Goal: Task Accomplishment & Management: Complete application form

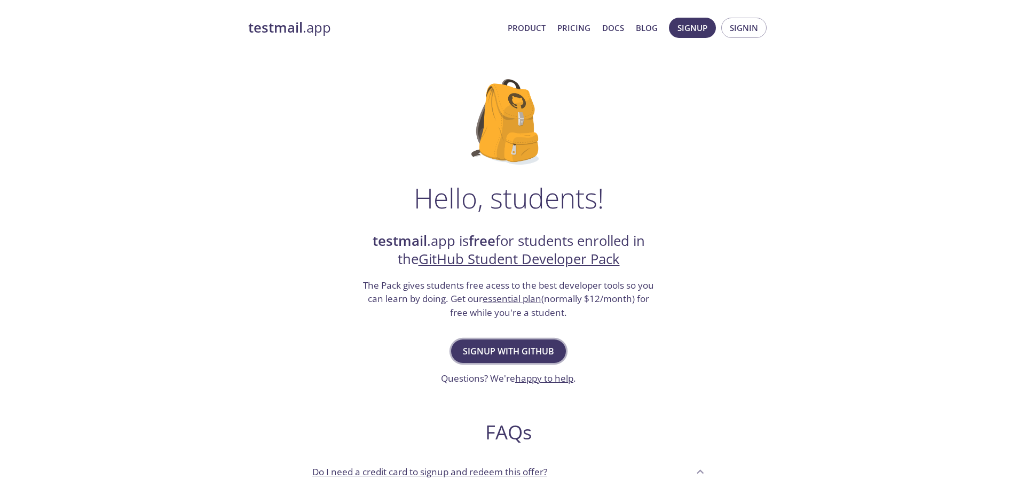
click at [532, 352] on span "Signup with GitHub" at bounding box center [508, 350] width 91 height 15
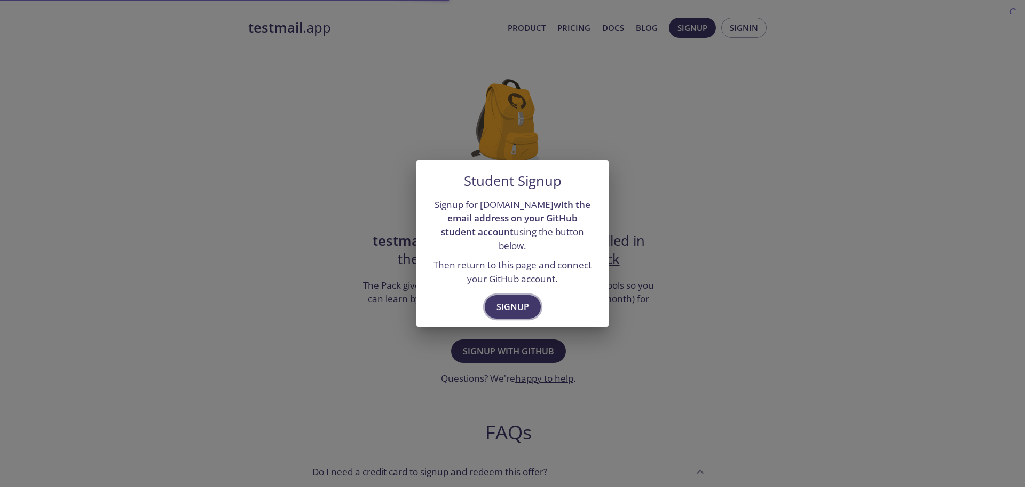
click at [518, 304] on span "Signup" at bounding box center [513, 306] width 33 height 15
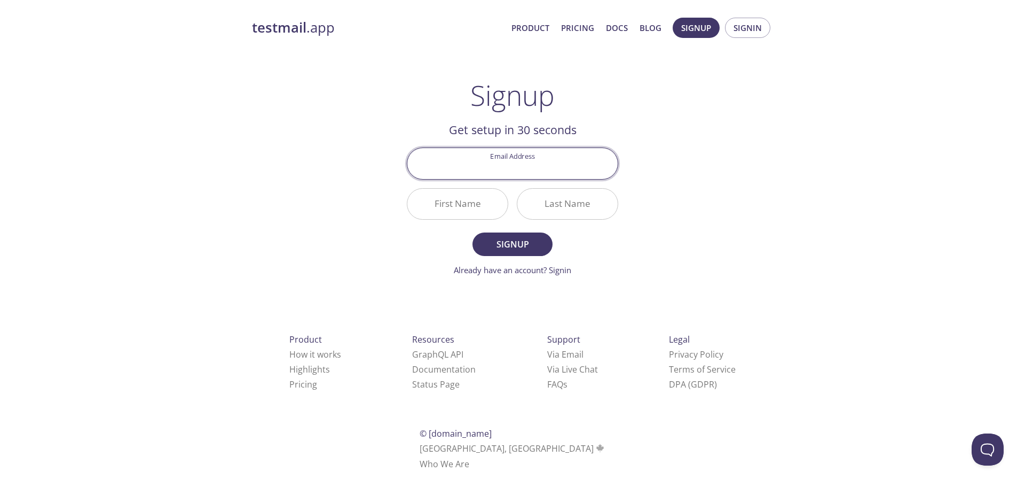
click at [526, 162] on input "Email Address" at bounding box center [512, 163] width 210 height 30
click at [691, 147] on div "testmail .app Product Pricing Docs Blog Signup Signin Signup Get setup in 30 se…" at bounding box center [512, 256] width 547 height 490
click at [543, 163] on input "Email Address" at bounding box center [512, 163] width 210 height 30
paste input "[PHONE_NUMBER][EMAIL_ADDRESS][DOMAIN_NAME]"
type input "[PHONE_NUMBER][EMAIL_ADDRESS][DOMAIN_NAME]"
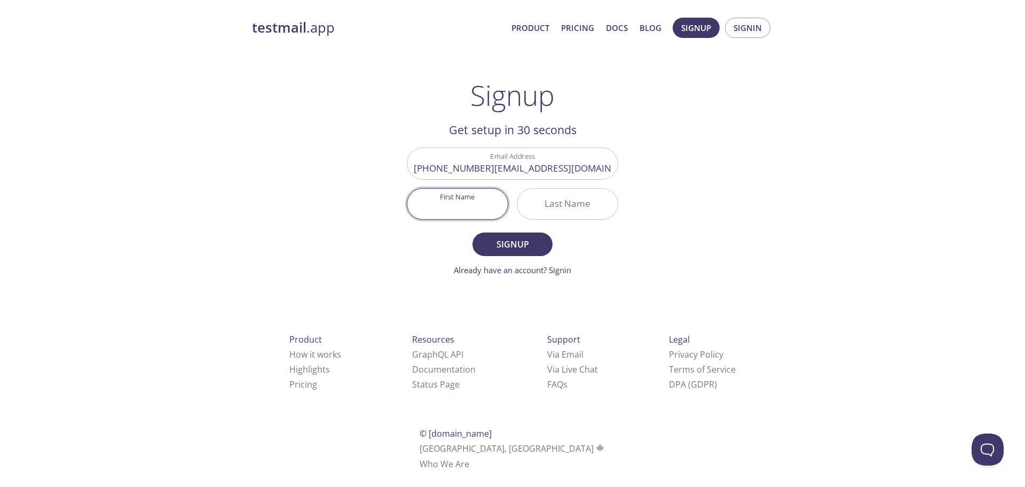
click at [467, 205] on input "First Name" at bounding box center [457, 204] width 100 height 30
type input "Sunny"
type input "[PERSON_NAME]"
click at [521, 241] on span "Signup" at bounding box center [512, 244] width 57 height 15
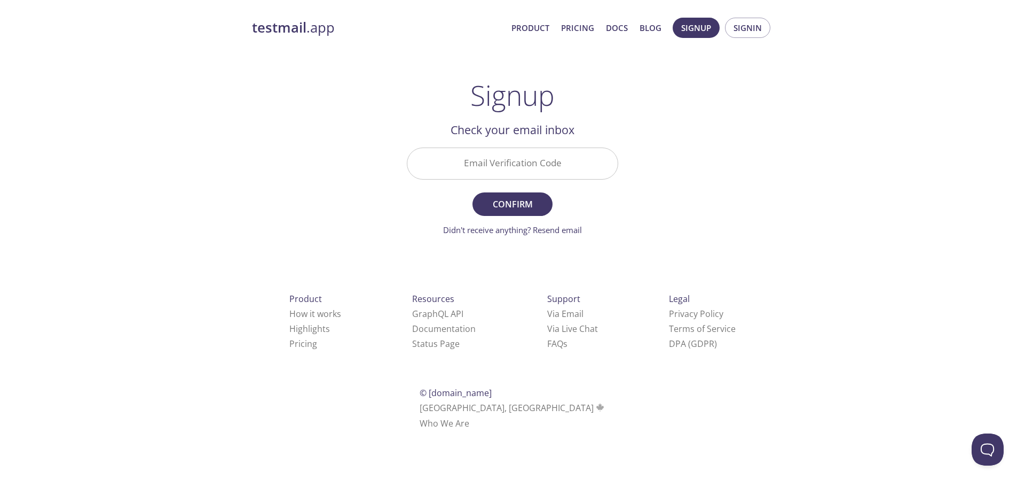
click at [515, 166] on input "Email Verification Code" at bounding box center [512, 163] width 210 height 30
paste input "4WBLQPW"
type input "4WBLQPW"
click at [516, 200] on span "Confirm" at bounding box center [512, 204] width 57 height 15
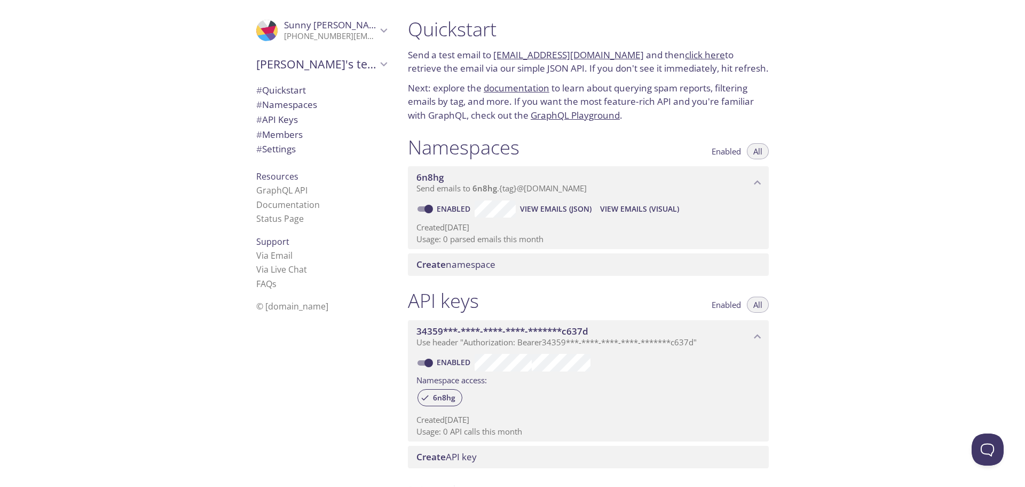
click at [281, 124] on span "# API Keys" at bounding box center [277, 119] width 42 height 12
click at [560, 56] on link "6n8hg.test@inbox.testmail.app" at bounding box center [568, 55] width 151 height 12
click at [280, 92] on span "# Quickstart" at bounding box center [281, 90] width 50 height 12
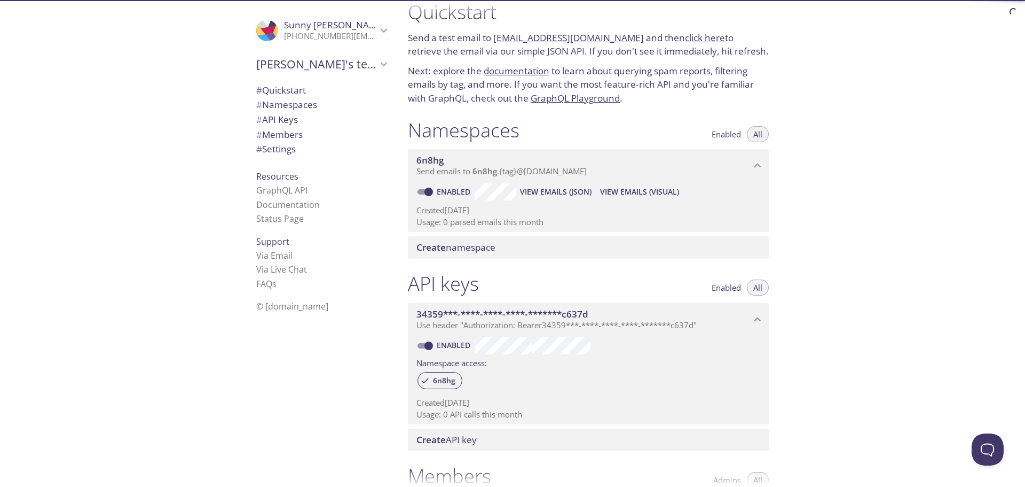
click at [285, 105] on span "# Namespaces" at bounding box center [286, 104] width 61 height 12
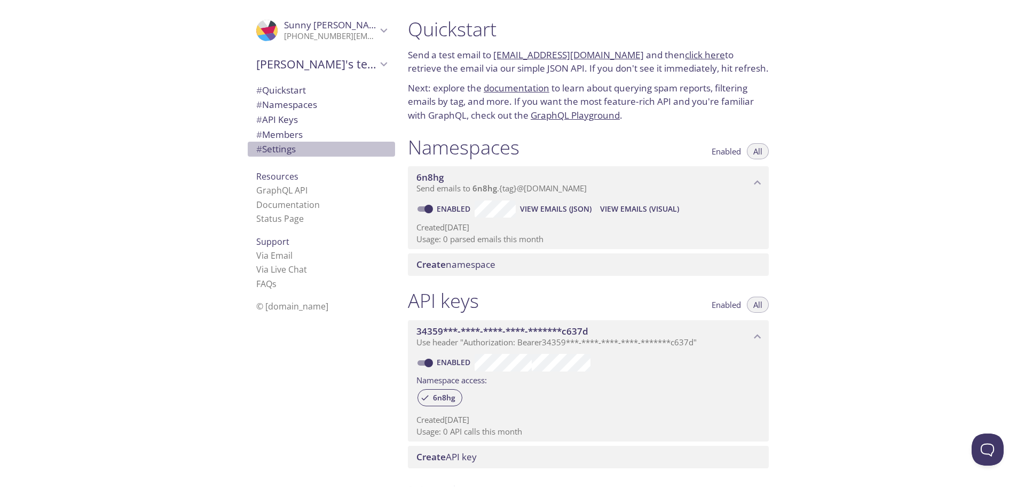
click at [266, 151] on span "# Settings" at bounding box center [276, 149] width 40 height 12
